Goal: Entertainment & Leisure: Consume media (video, audio)

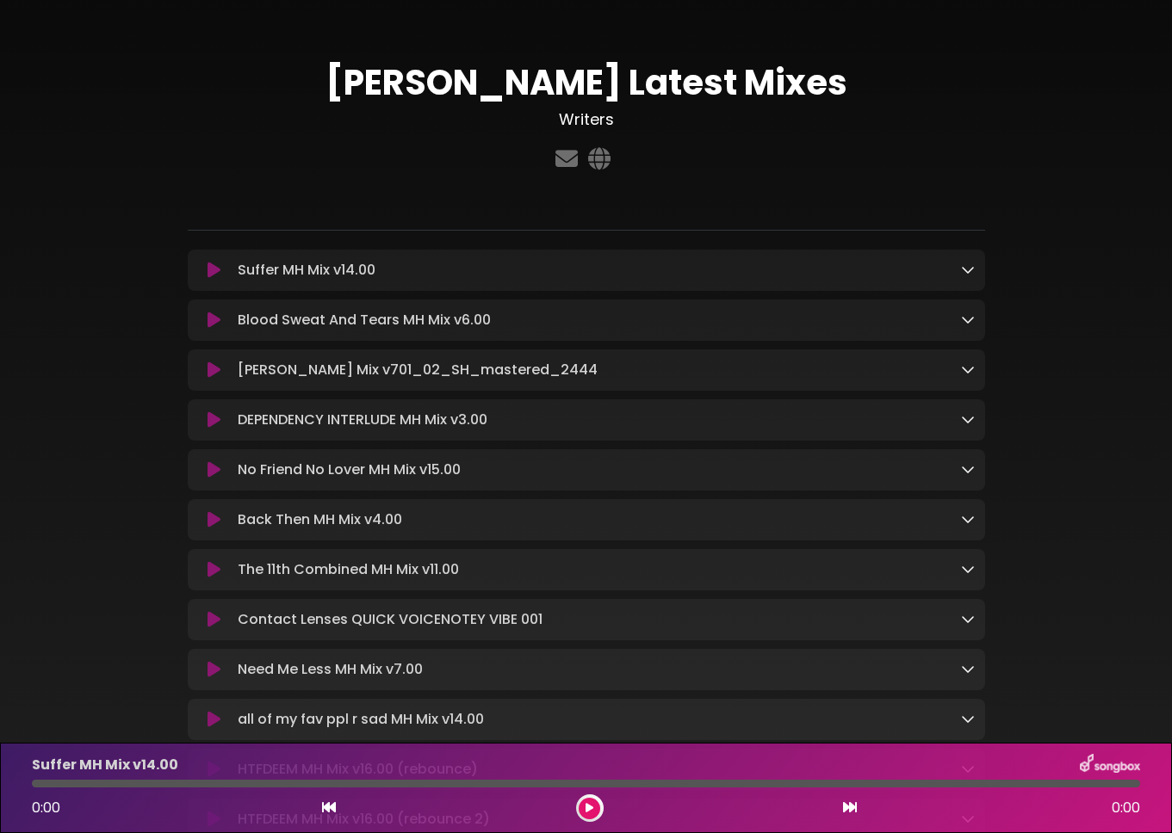
click at [224, 267] on button at bounding box center [214, 270] width 33 height 17
click at [215, 269] on icon at bounding box center [213, 270] width 13 height 17
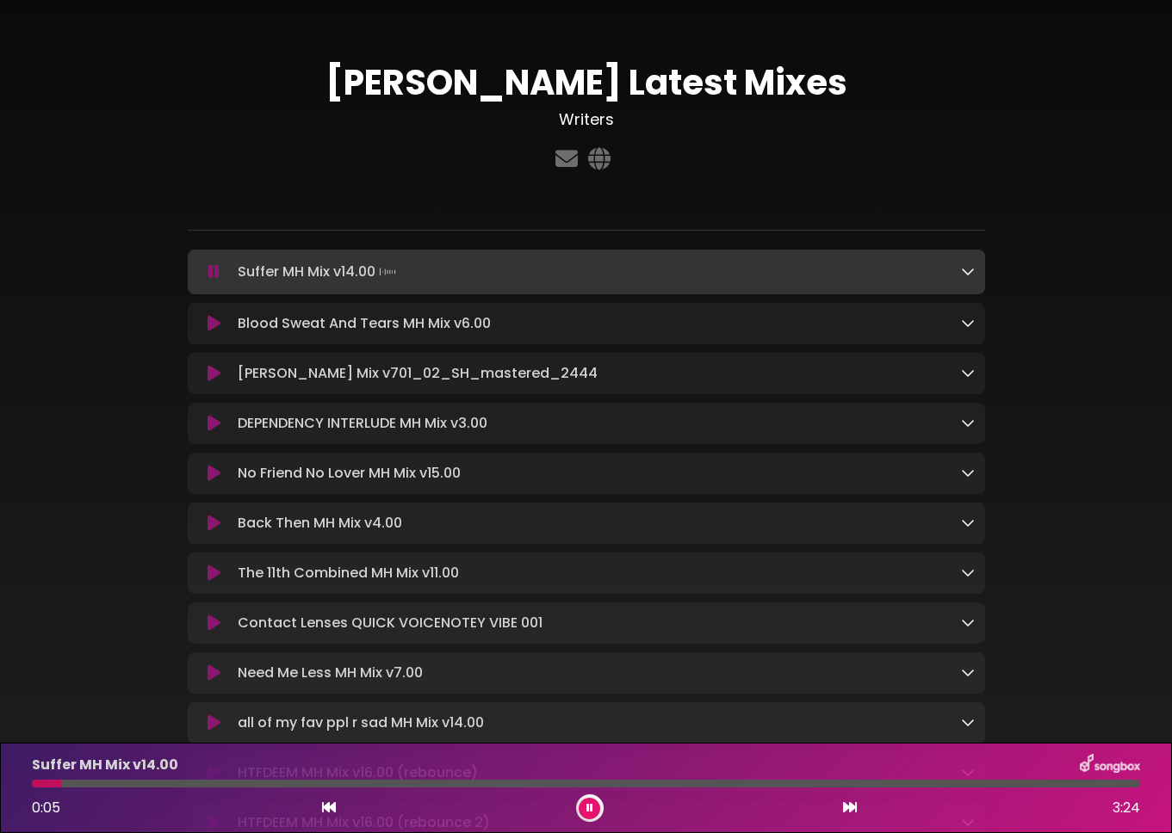
click at [504, 780] on div at bounding box center [586, 784] width 1108 height 8
click at [615, 784] on div at bounding box center [586, 784] width 1108 height 8
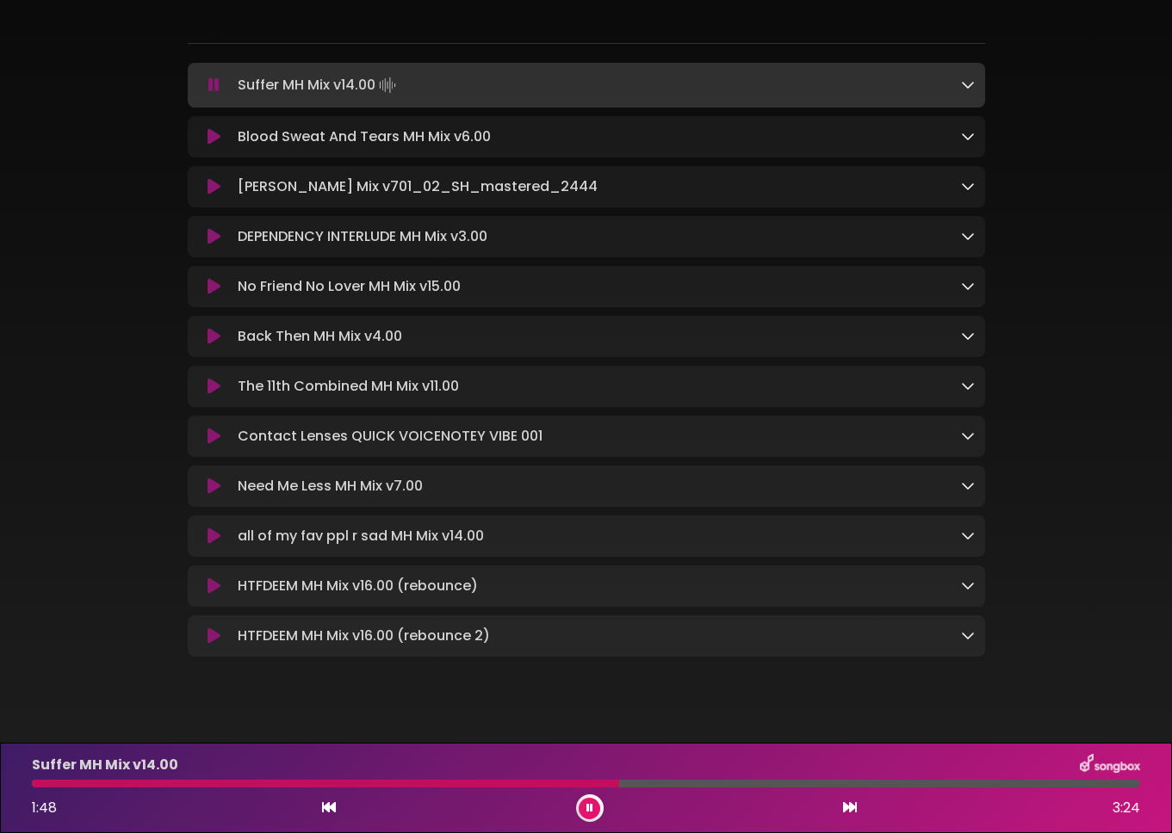
scroll to position [200, 0]
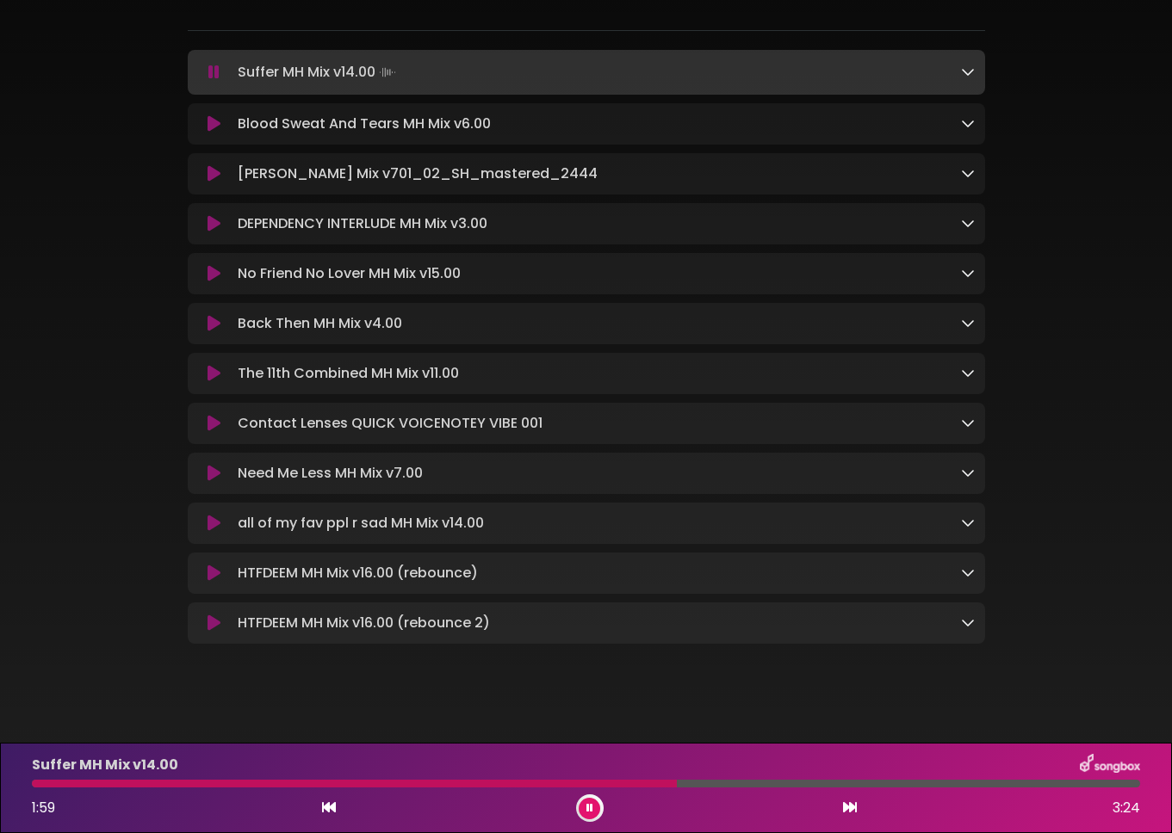
click at [215, 479] on icon at bounding box center [213, 473] width 13 height 17
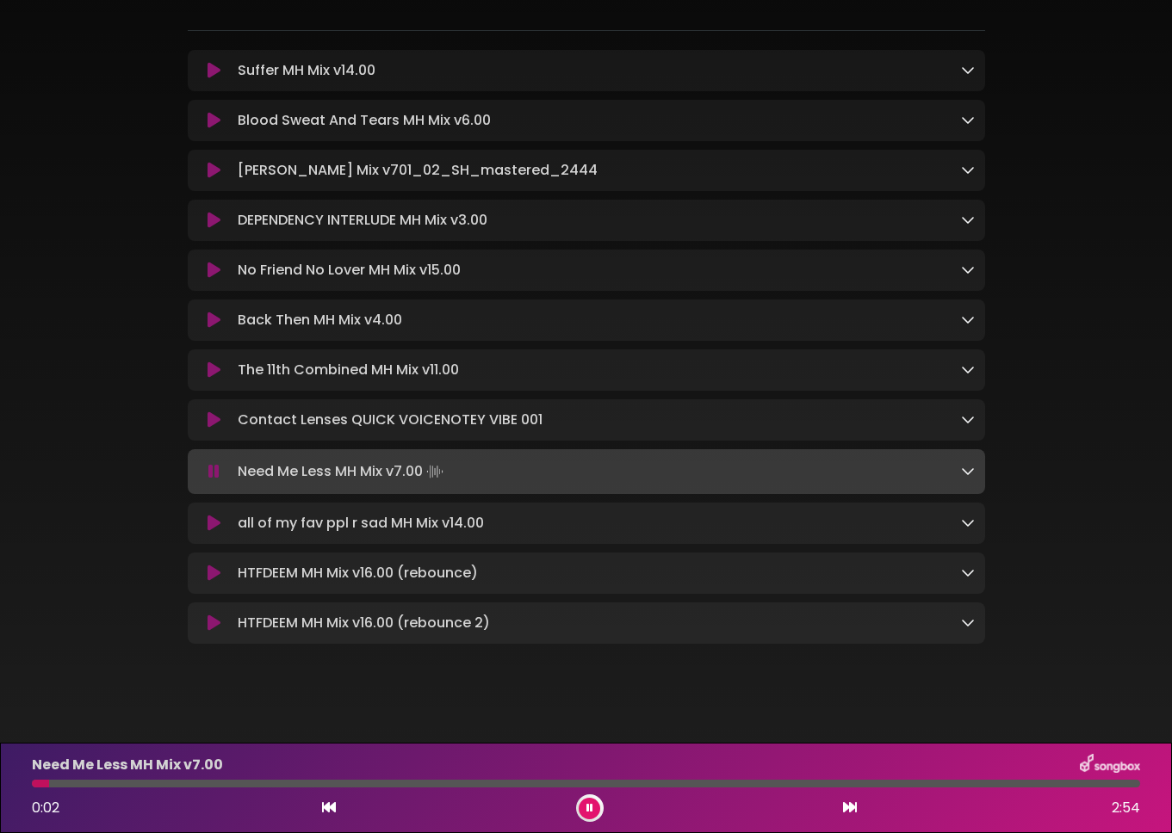
click at [232, 784] on div at bounding box center [586, 784] width 1108 height 8
click at [360, 785] on div at bounding box center [586, 784] width 1108 height 8
click at [506, 785] on div at bounding box center [586, 784] width 1108 height 8
click at [618, 782] on div at bounding box center [586, 784] width 1108 height 8
click at [704, 783] on div at bounding box center [586, 784] width 1108 height 8
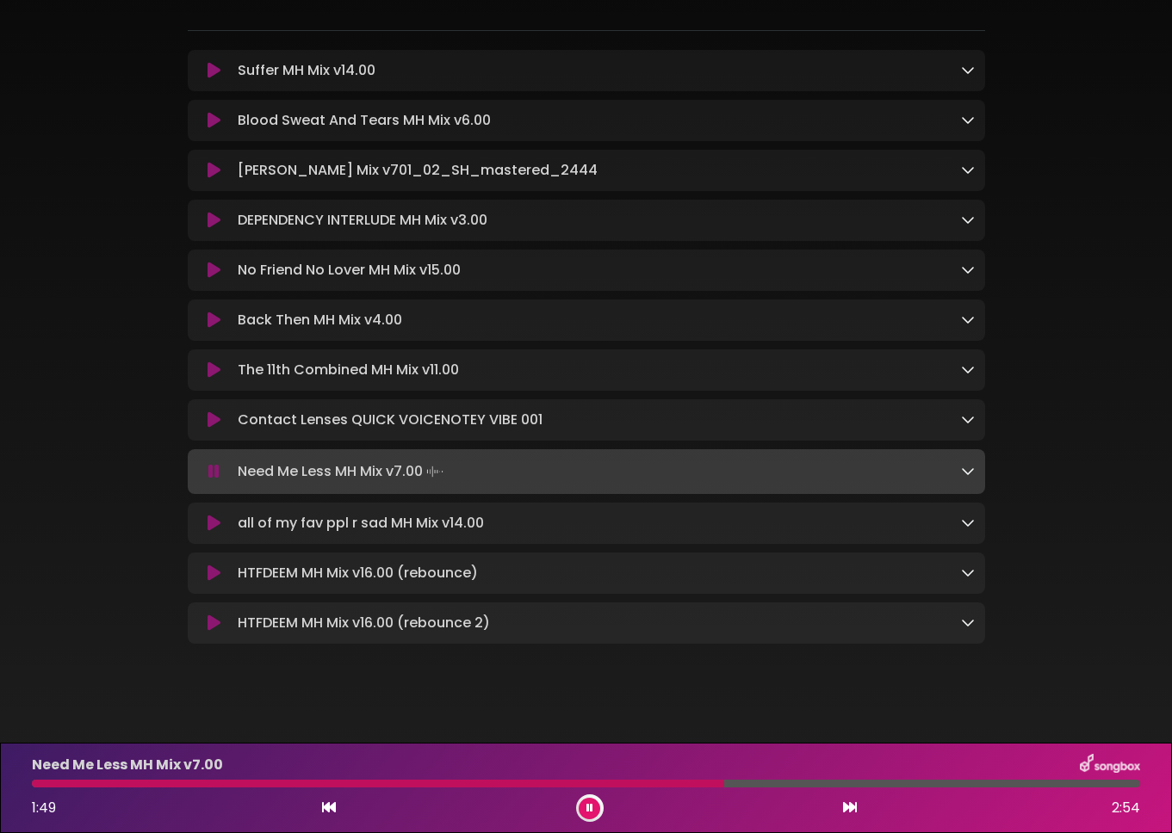
click at [831, 783] on div at bounding box center [586, 784] width 1108 height 8
drag, startPoint x: 957, startPoint y: 782, endPoint x: 900, endPoint y: 771, distance: 57.7
click at [957, 782] on div at bounding box center [586, 784] width 1108 height 8
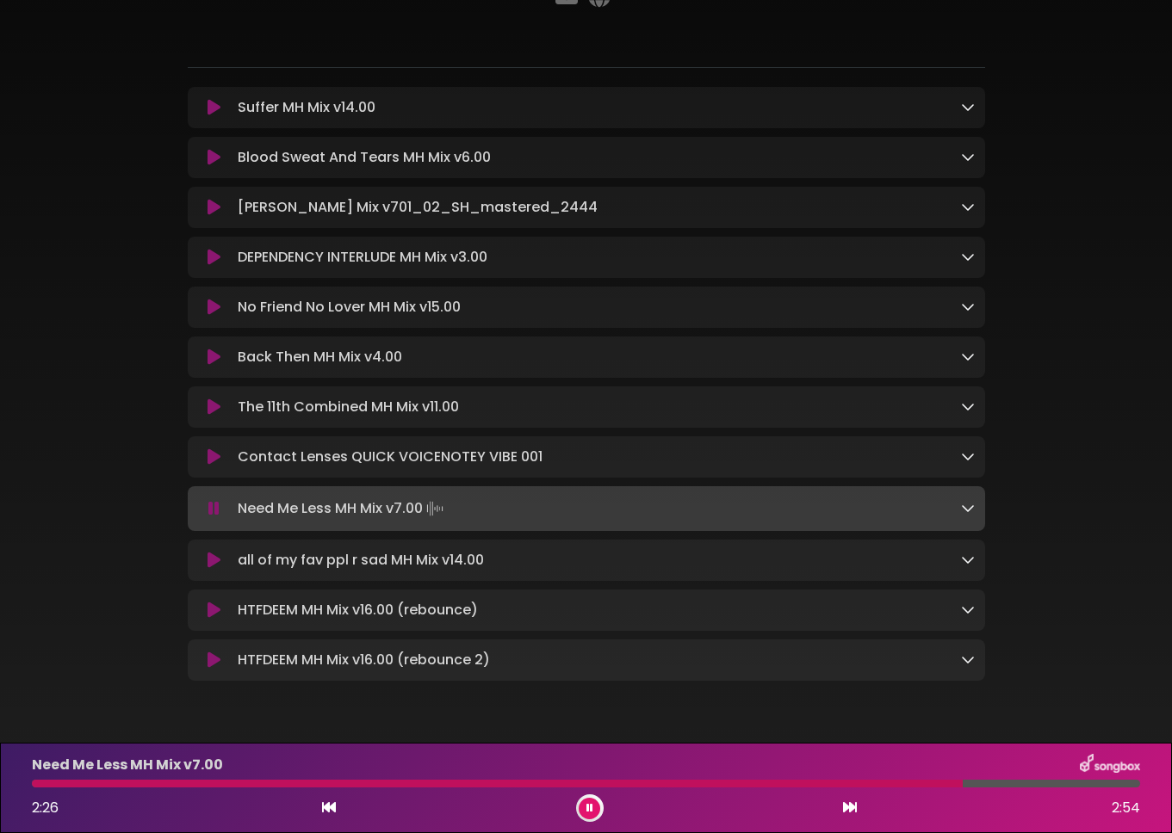
scroll to position [143, 0]
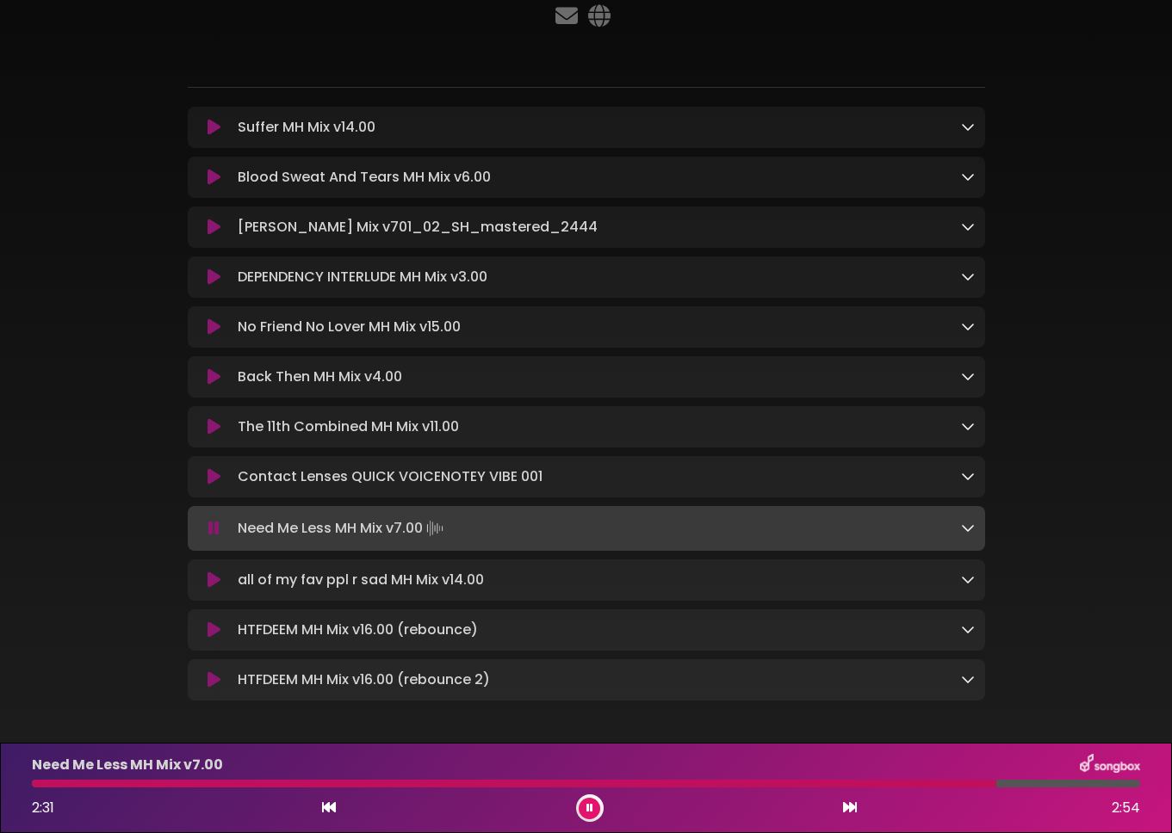
click at [213, 178] on icon at bounding box center [213, 177] width 13 height 17
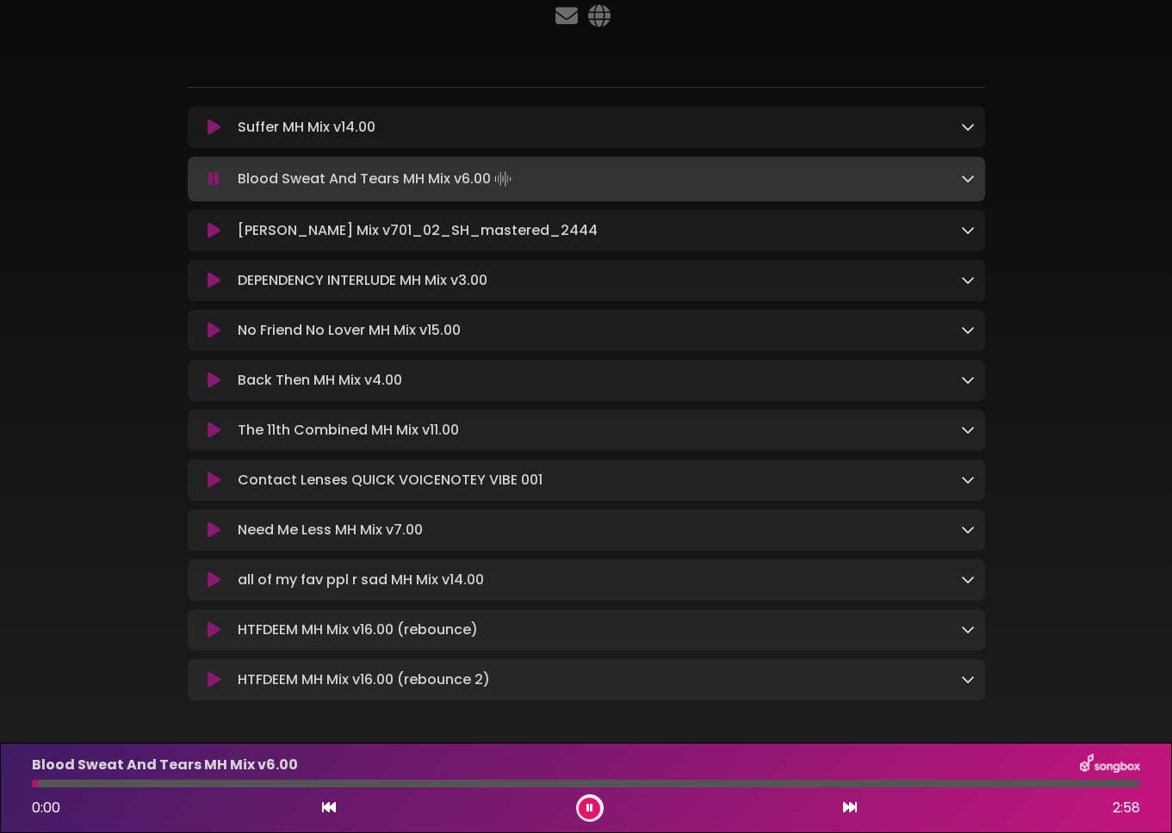
click at [144, 784] on div at bounding box center [586, 784] width 1108 height 8
click at [200, 788] on div "Blood Sweat And Tears MH Mix v6.00 0:19 2:58" at bounding box center [586, 788] width 1128 height 68
click at [208, 786] on div at bounding box center [586, 784] width 1108 height 8
drag, startPoint x: 337, startPoint y: 781, endPoint x: 348, endPoint y: 782, distance: 10.5
click at [337, 781] on div at bounding box center [586, 784] width 1108 height 8
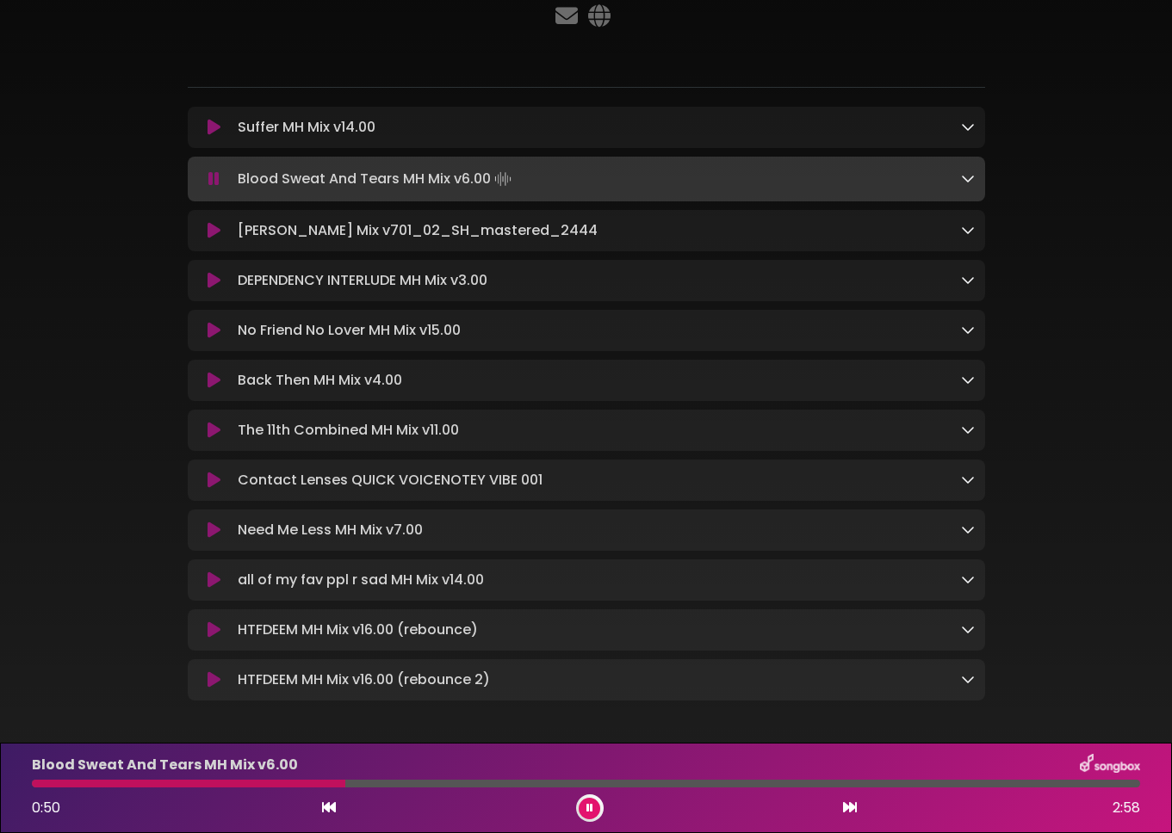
click at [591, 783] on div at bounding box center [586, 784] width 1108 height 8
click at [677, 783] on div at bounding box center [586, 784] width 1108 height 8
click at [208, 132] on icon at bounding box center [213, 127] width 13 height 17
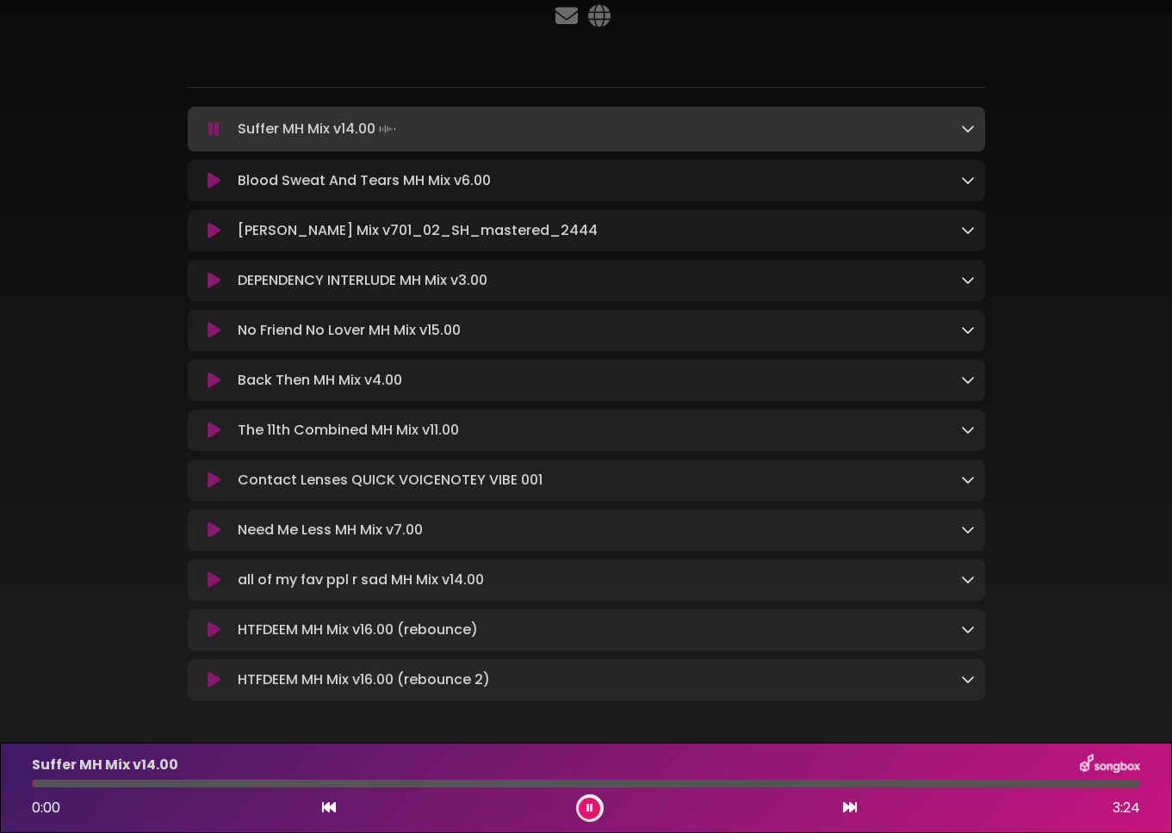
click at [508, 775] on div "Suffer MH Mix v14.00" at bounding box center [586, 765] width 1128 height 22
click at [504, 784] on div at bounding box center [586, 784] width 1108 height 8
click at [593, 806] on button at bounding box center [589, 809] width 22 height 22
